Goal: Information Seeking & Learning: Learn about a topic

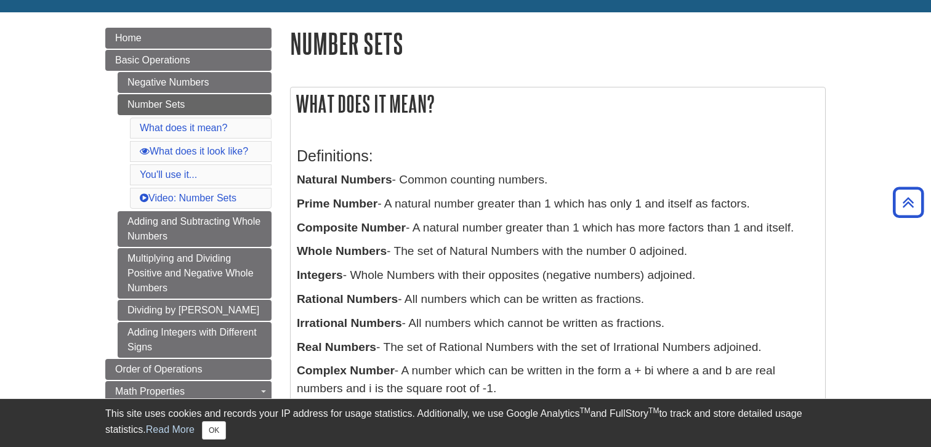
scroll to position [114, 0]
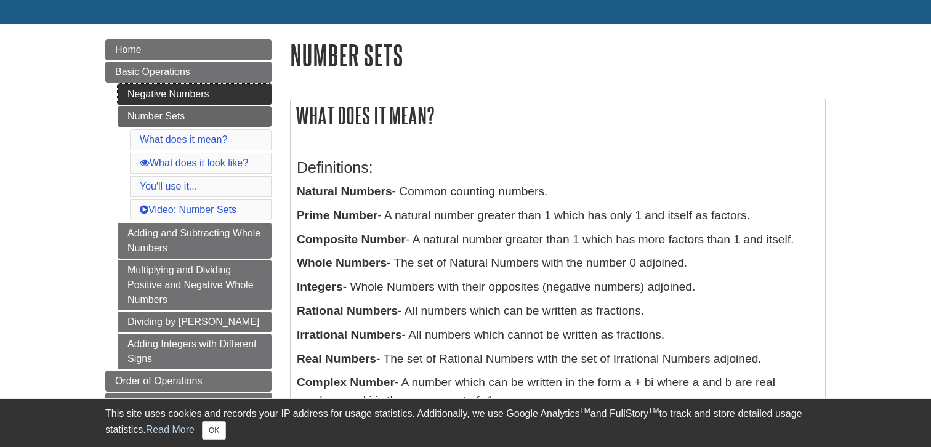
click at [214, 92] on link "Negative Numbers" at bounding box center [195, 94] width 154 height 21
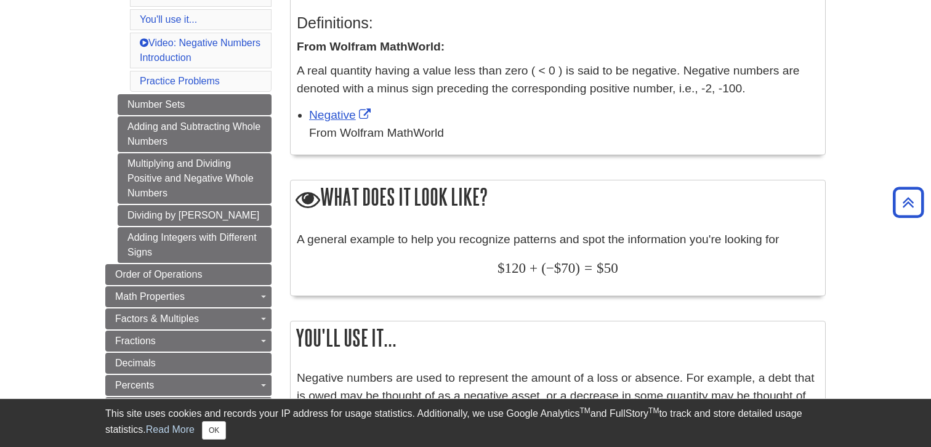
scroll to position [263, 0]
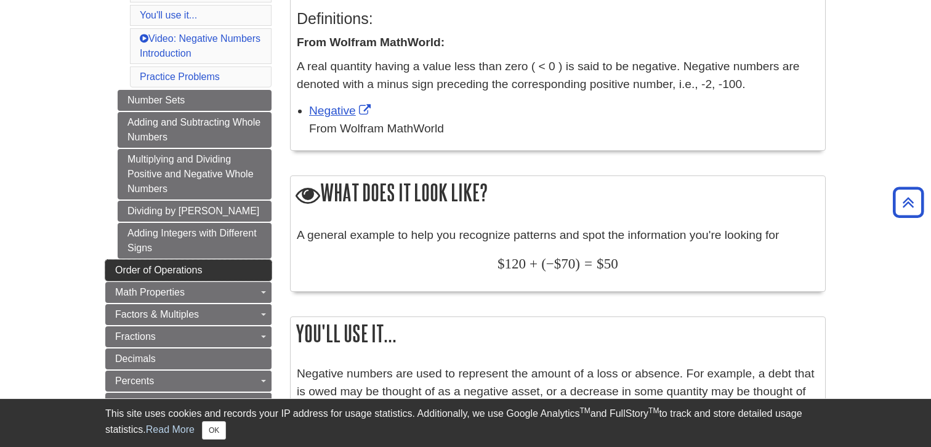
click at [228, 276] on link "Order of Operations" at bounding box center [188, 270] width 166 height 21
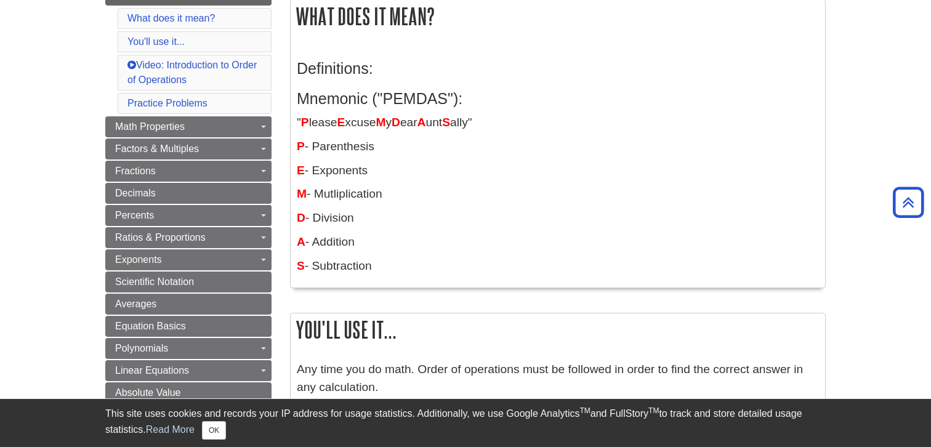
scroll to position [185, 0]
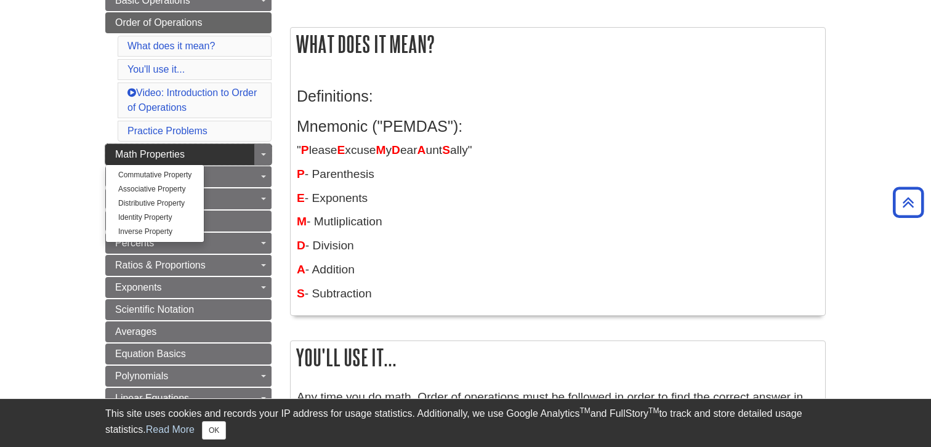
click at [217, 153] on link "Math Properties" at bounding box center [188, 154] width 166 height 21
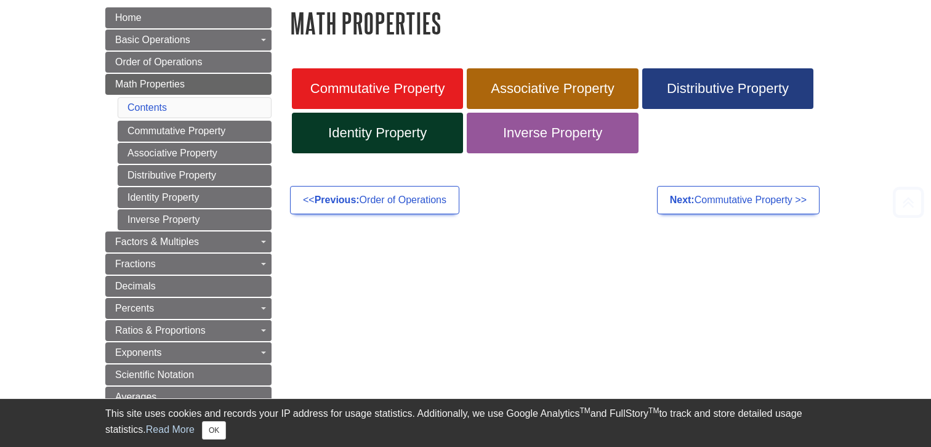
scroll to position [163, 0]
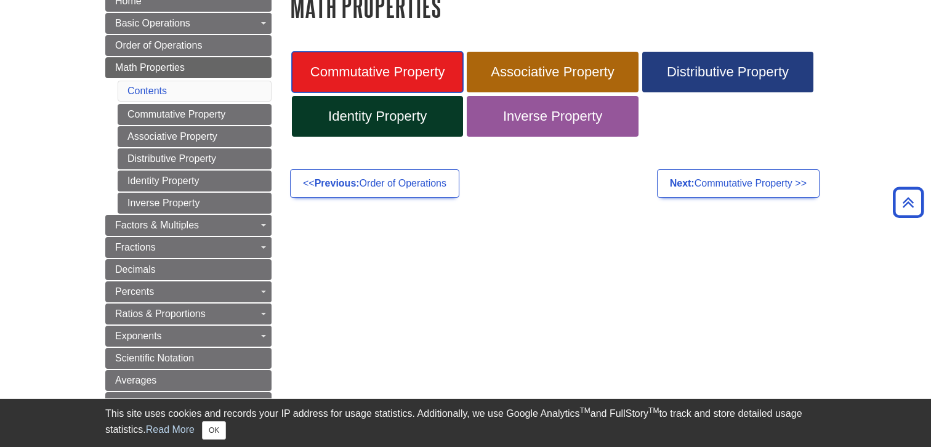
click at [364, 61] on link "Commutative Property" at bounding box center [377, 72] width 171 height 41
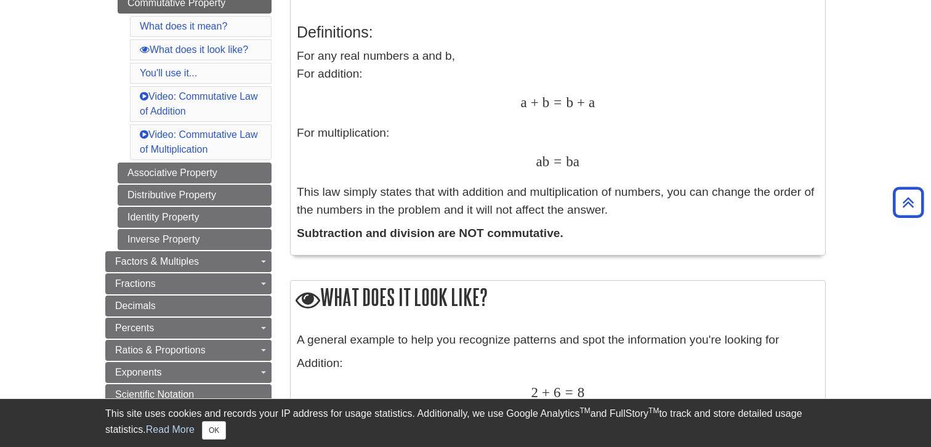
scroll to position [246, 0]
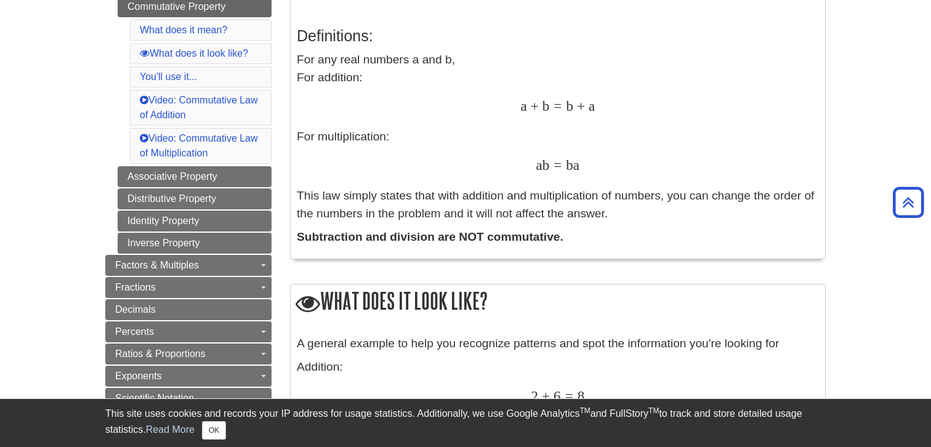
click at [508, 236] on strong "Subtraction and division are NOT commutative." at bounding box center [430, 236] width 267 height 13
copy strong "commutative"
click at [425, 211] on p "For any real numbers a and b, For addition: a + b = b + a a + b = b + a For mul…" at bounding box center [558, 136] width 522 height 171
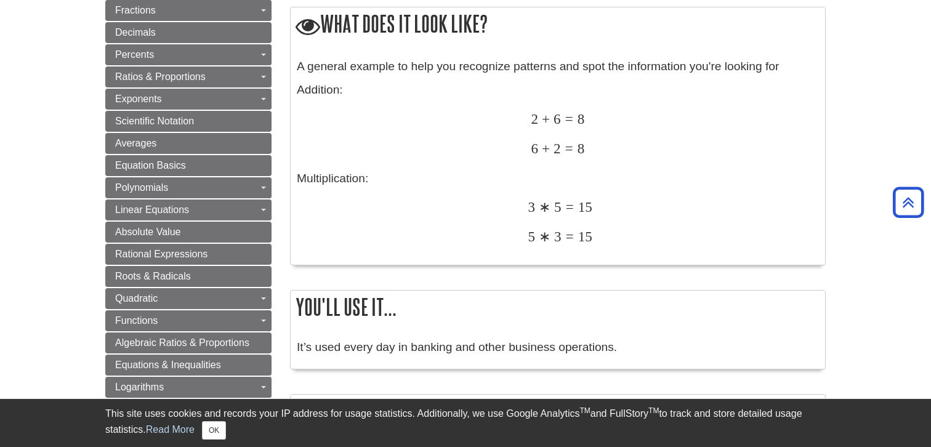
scroll to position [505, 0]
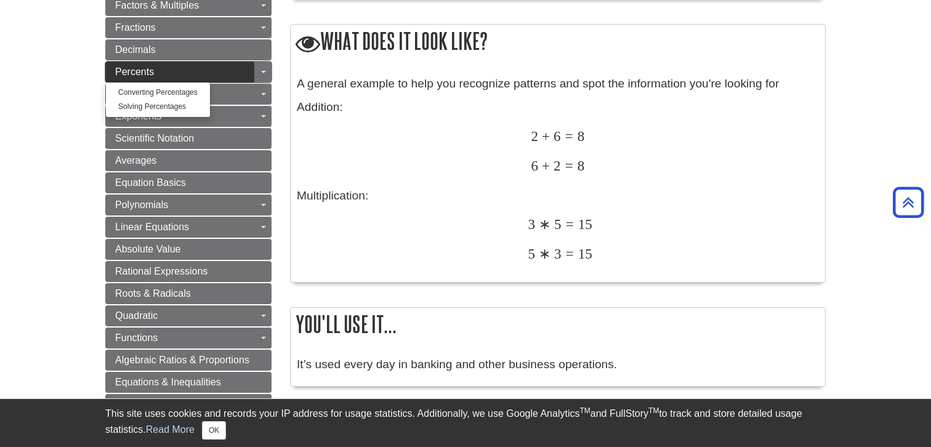
click at [189, 80] on link "Percents" at bounding box center [188, 72] width 166 height 21
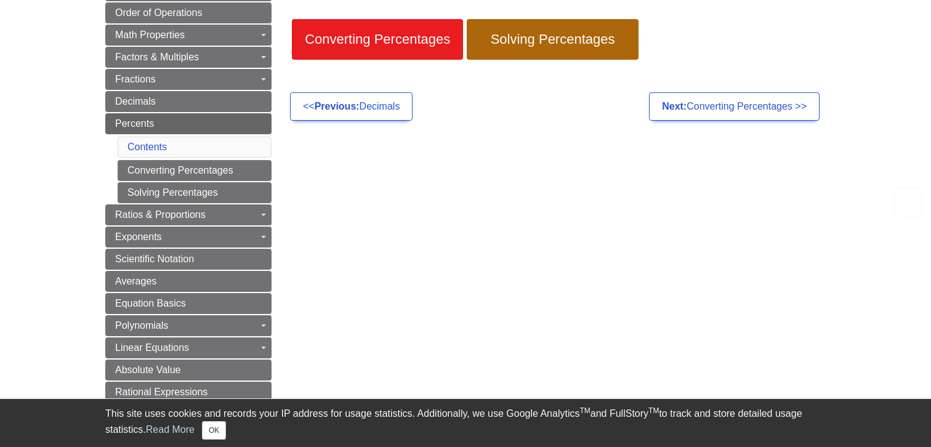
scroll to position [211, 0]
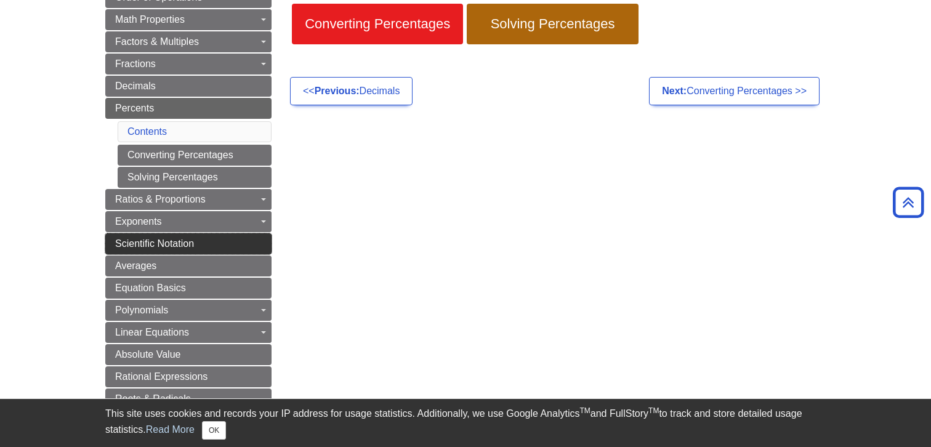
click at [245, 252] on link "Scientific Notation" at bounding box center [188, 243] width 166 height 21
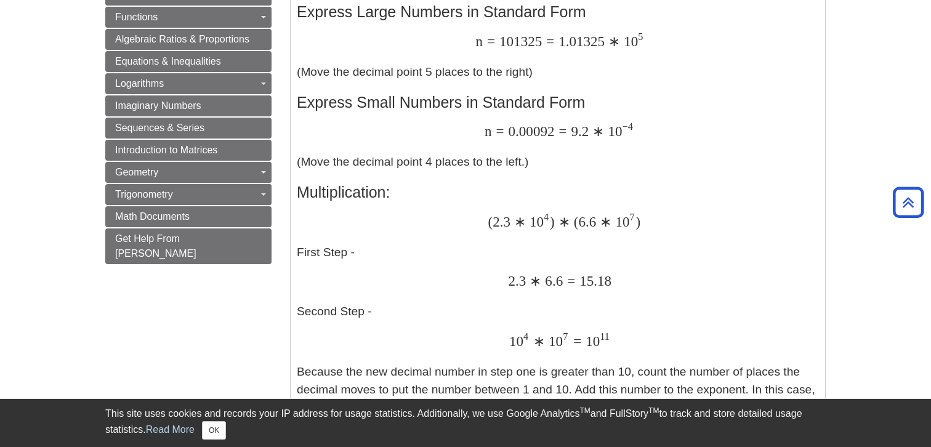
scroll to position [659, 0]
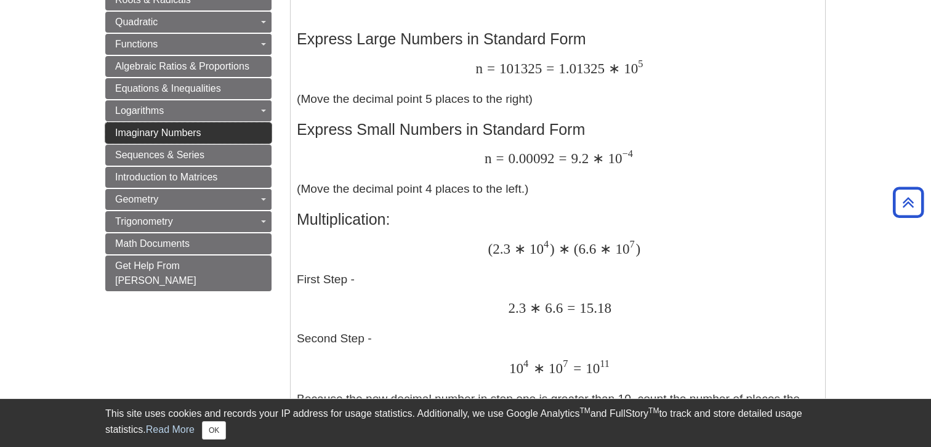
click at [231, 130] on link "Imaginary Numbers" at bounding box center [188, 133] width 166 height 21
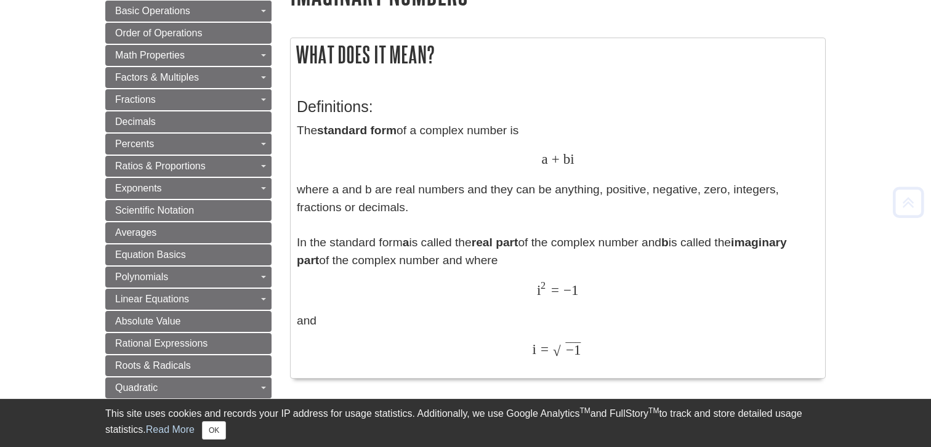
scroll to position [206, 0]
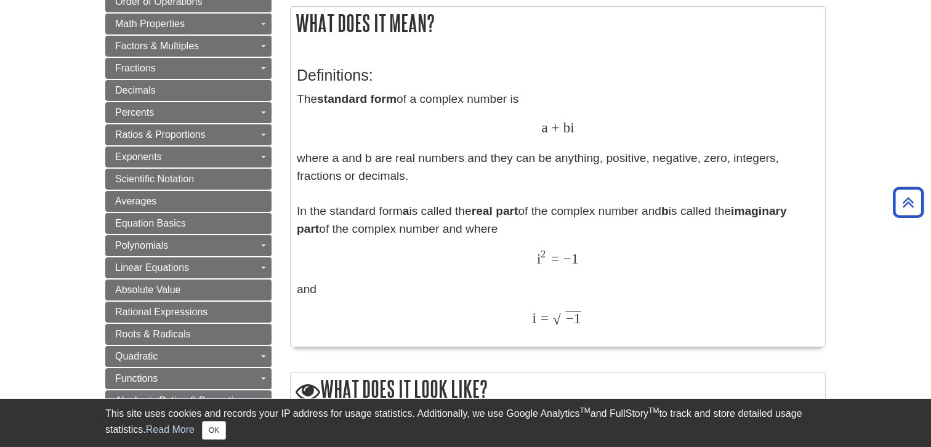
drag, startPoint x: 396, startPoint y: 174, endPoint x: 294, endPoint y: 158, distance: 103.3
click at [294, 158] on div "Definitions: The standard form of a complex number is a + b i a + b i where a a…" at bounding box center [558, 197] width 534 height 299
click at [401, 193] on p "The standard form of a complex number is a + b i a + b i where a and b are real…" at bounding box center [558, 209] width 522 height 238
drag, startPoint x: 514, startPoint y: 236, endPoint x: 297, endPoint y: 215, distance: 218.3
click at [297, 216] on p "The standard form of a complex number is a + b i a + b i where a and b are real…" at bounding box center [558, 209] width 522 height 238
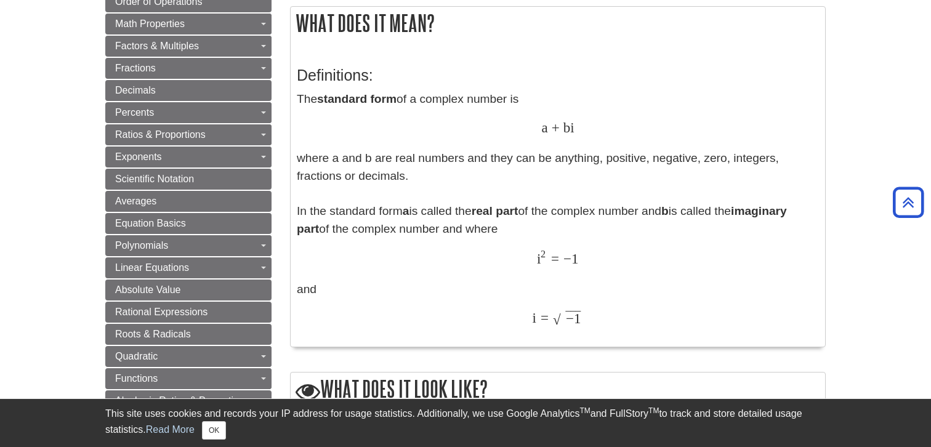
click at [381, 225] on p "The standard form of a complex number is a + b i a + b i where a and b are real…" at bounding box center [558, 209] width 522 height 238
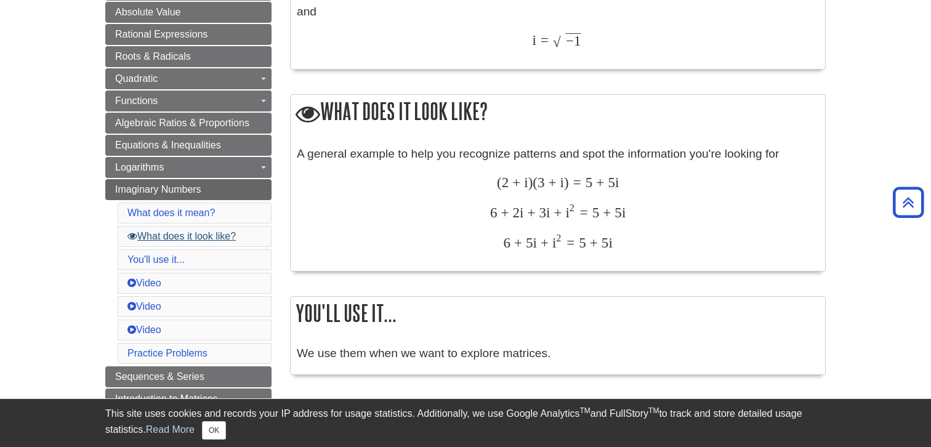
scroll to position [462, 0]
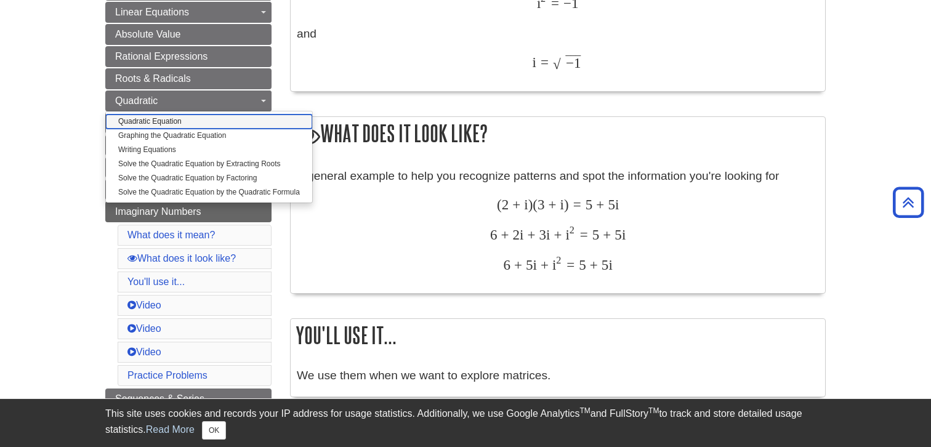
click at [194, 119] on link "Quadratic Equation" at bounding box center [209, 122] width 206 height 14
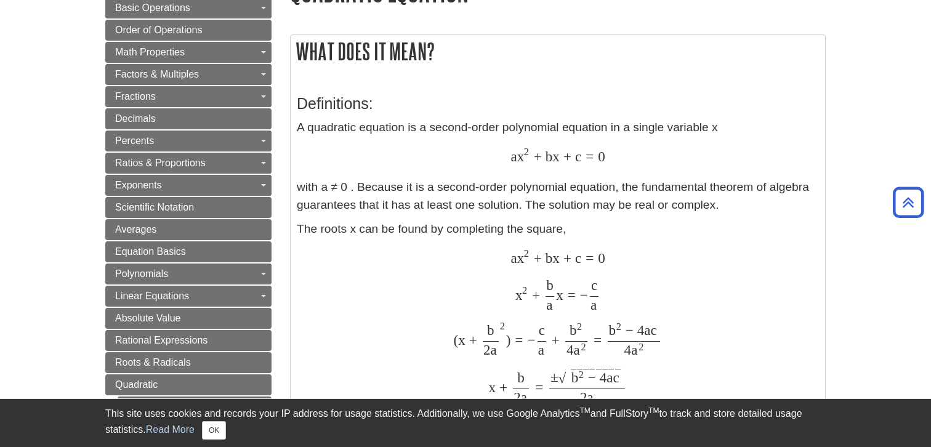
scroll to position [212, 0]
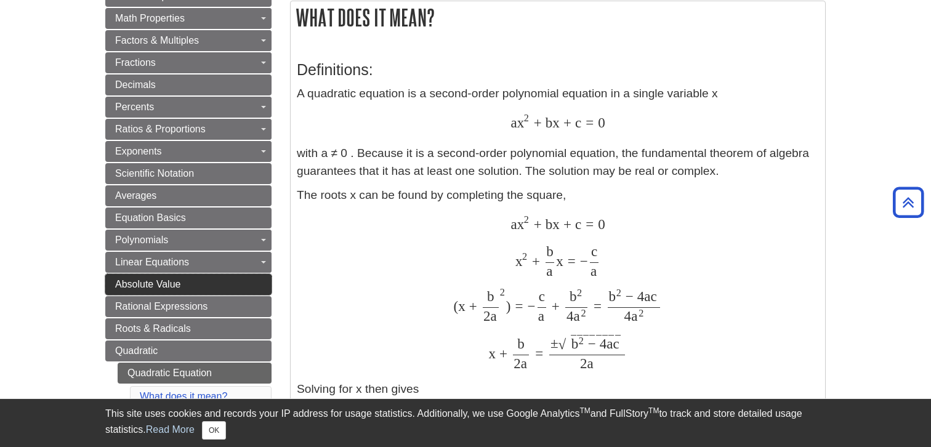
click at [231, 281] on link "Absolute Value" at bounding box center [188, 284] width 166 height 21
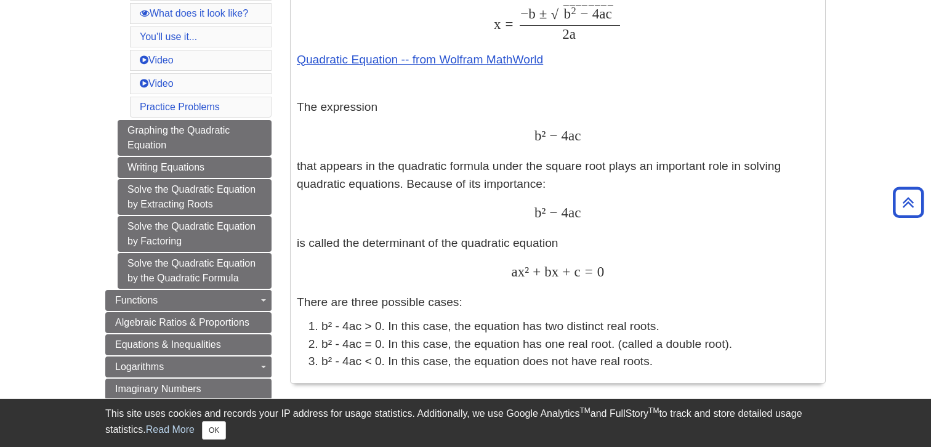
scroll to position [619, 0]
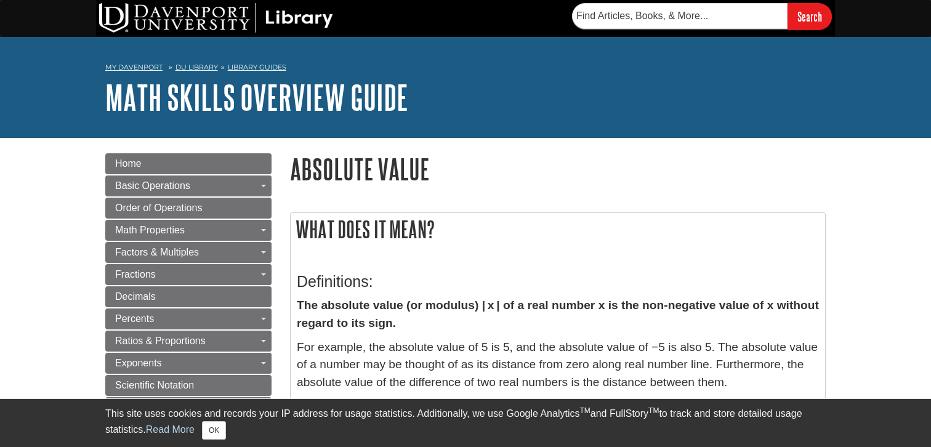
click at [501, 347] on p "For example, the absolute value of 5 is 5, and the absolute value of −5 is also…" at bounding box center [558, 365] width 522 height 53
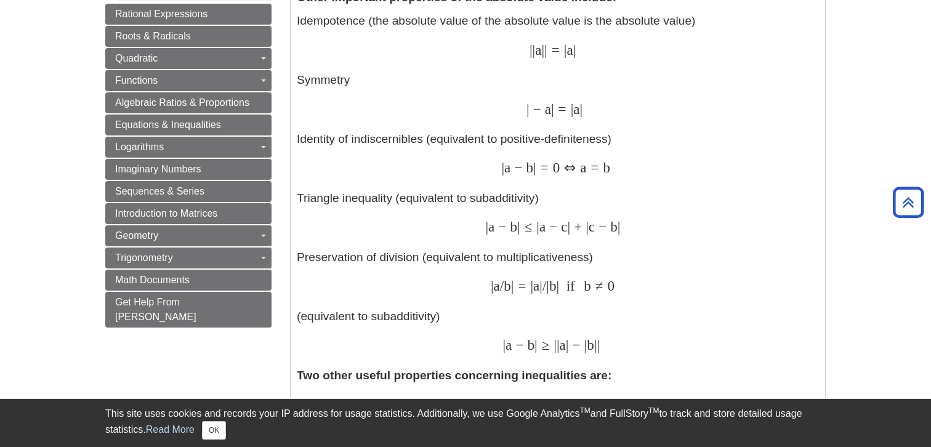
scroll to position [673, 0]
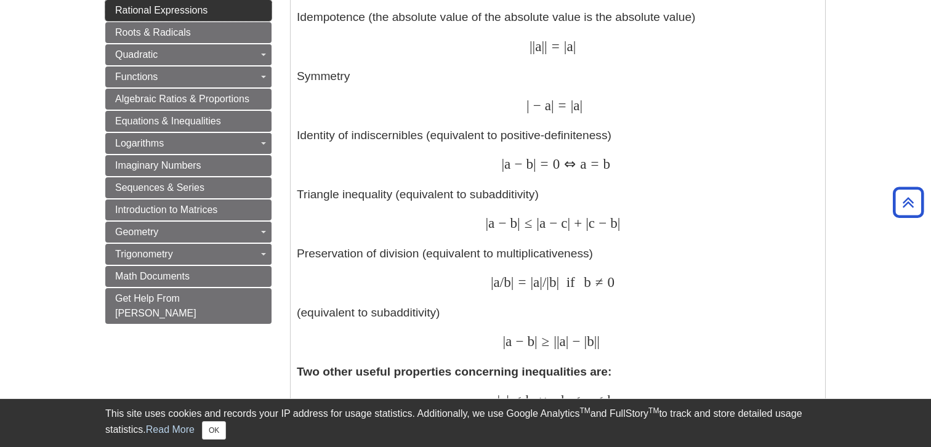
click at [231, 17] on link "Rational Expressions" at bounding box center [188, 10] width 166 height 21
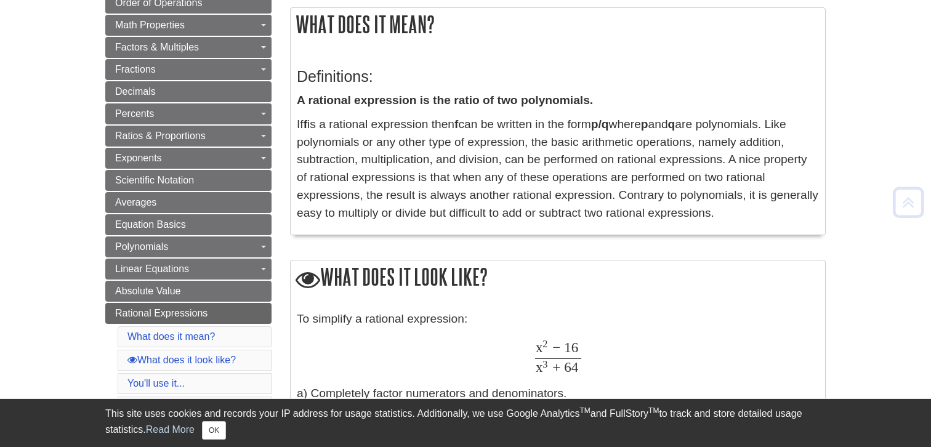
scroll to position [206, 0]
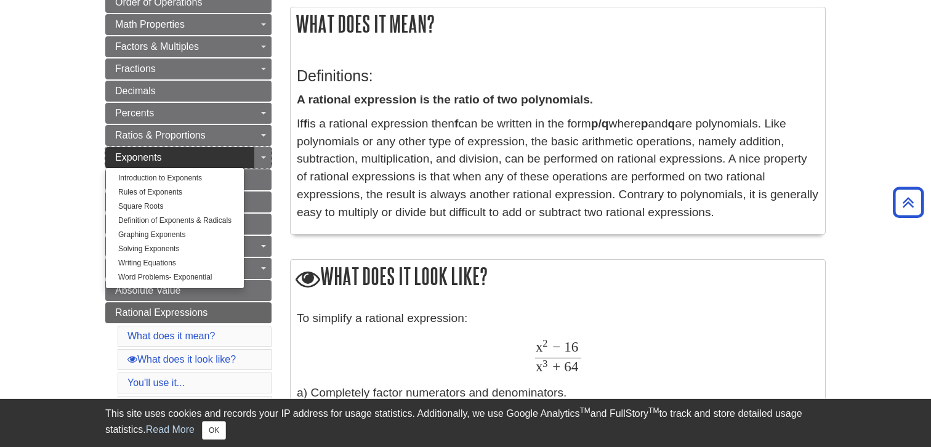
click at [251, 163] on link "Exponents" at bounding box center [188, 157] width 166 height 21
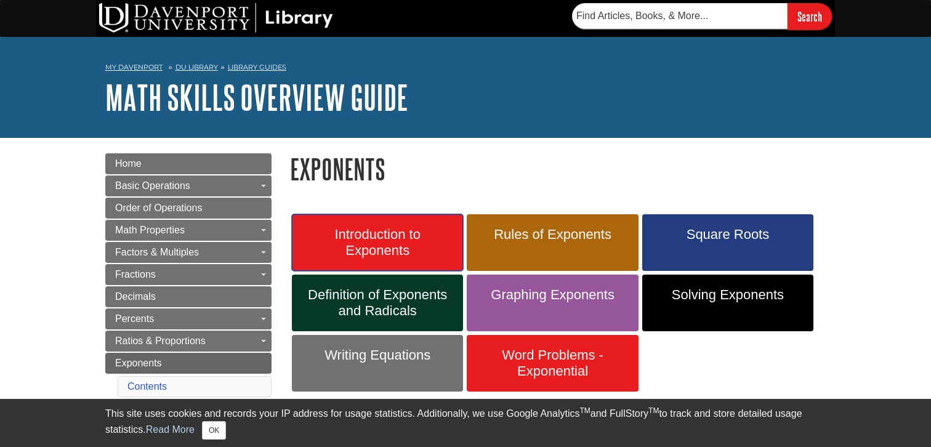
click at [354, 228] on span "Introduction to Exponents" at bounding box center [377, 243] width 153 height 32
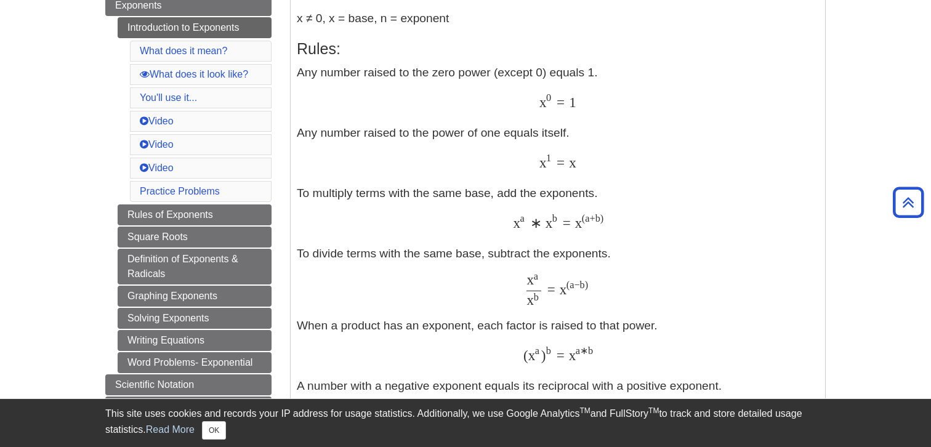
scroll to position [348, 0]
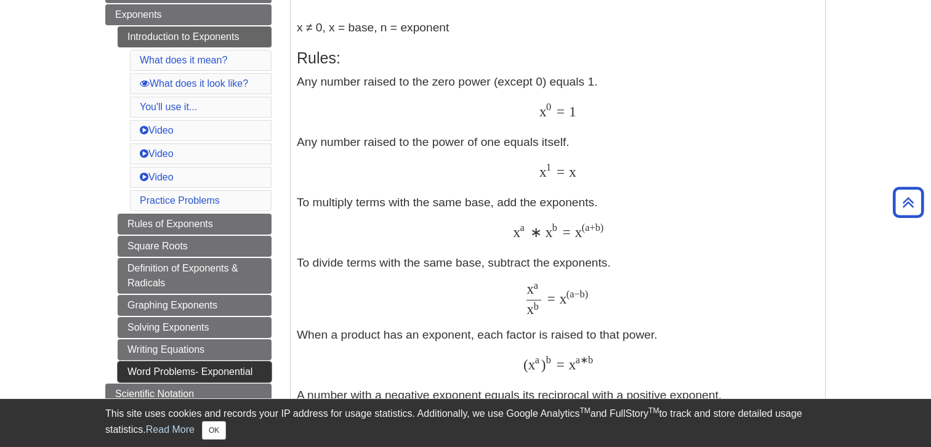
click at [213, 368] on link "Word Problems- Exponential" at bounding box center [195, 371] width 154 height 21
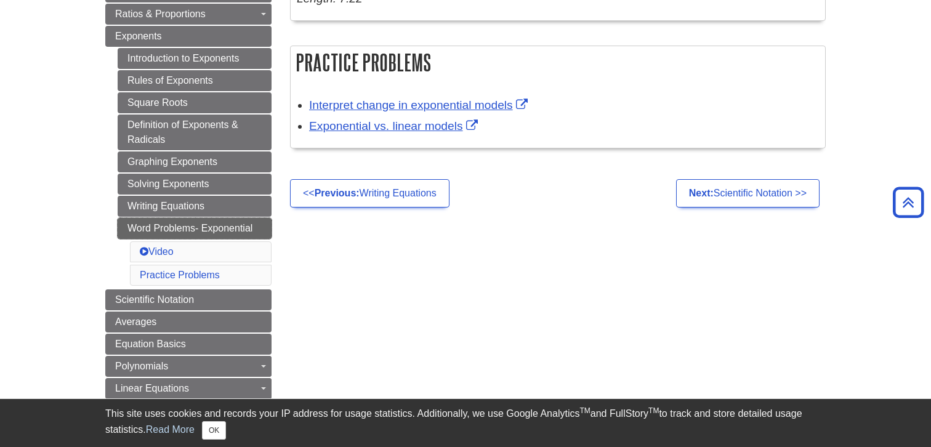
scroll to position [318, 0]
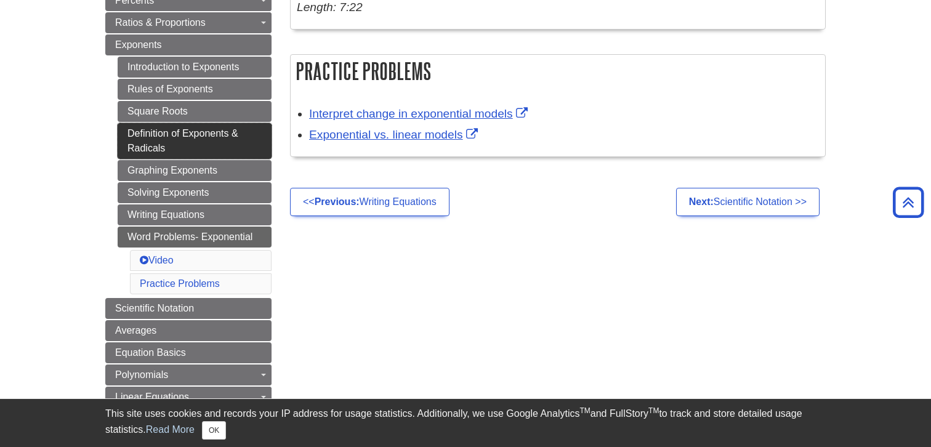
click at [205, 151] on link "Definition of Exponents & Radicals" at bounding box center [195, 141] width 154 height 36
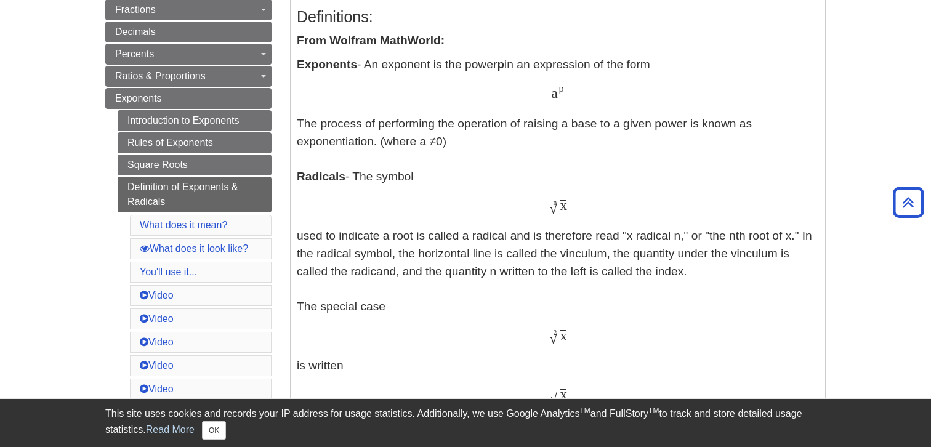
scroll to position [264, 0]
drag, startPoint x: 331, startPoint y: 44, endPoint x: 440, endPoint y: 47, distance: 109.0
click at [441, 47] on strong "From Wolfram MathWorld:" at bounding box center [371, 40] width 148 height 13
copy strong "Wolfram MathWorld"
